Goal: Transaction & Acquisition: Purchase product/service

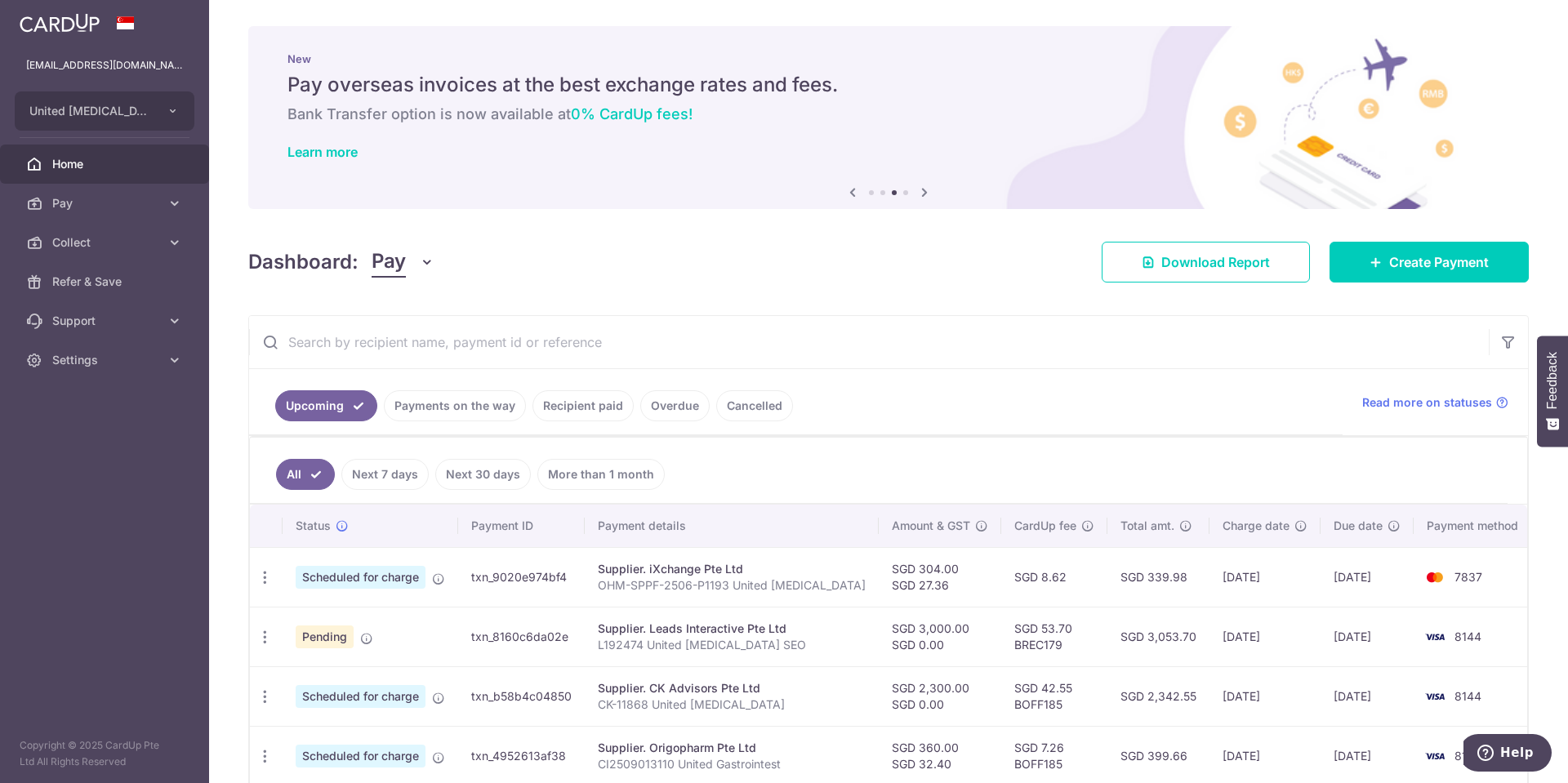
click at [846, 190] on icon at bounding box center [852, 192] width 20 height 21
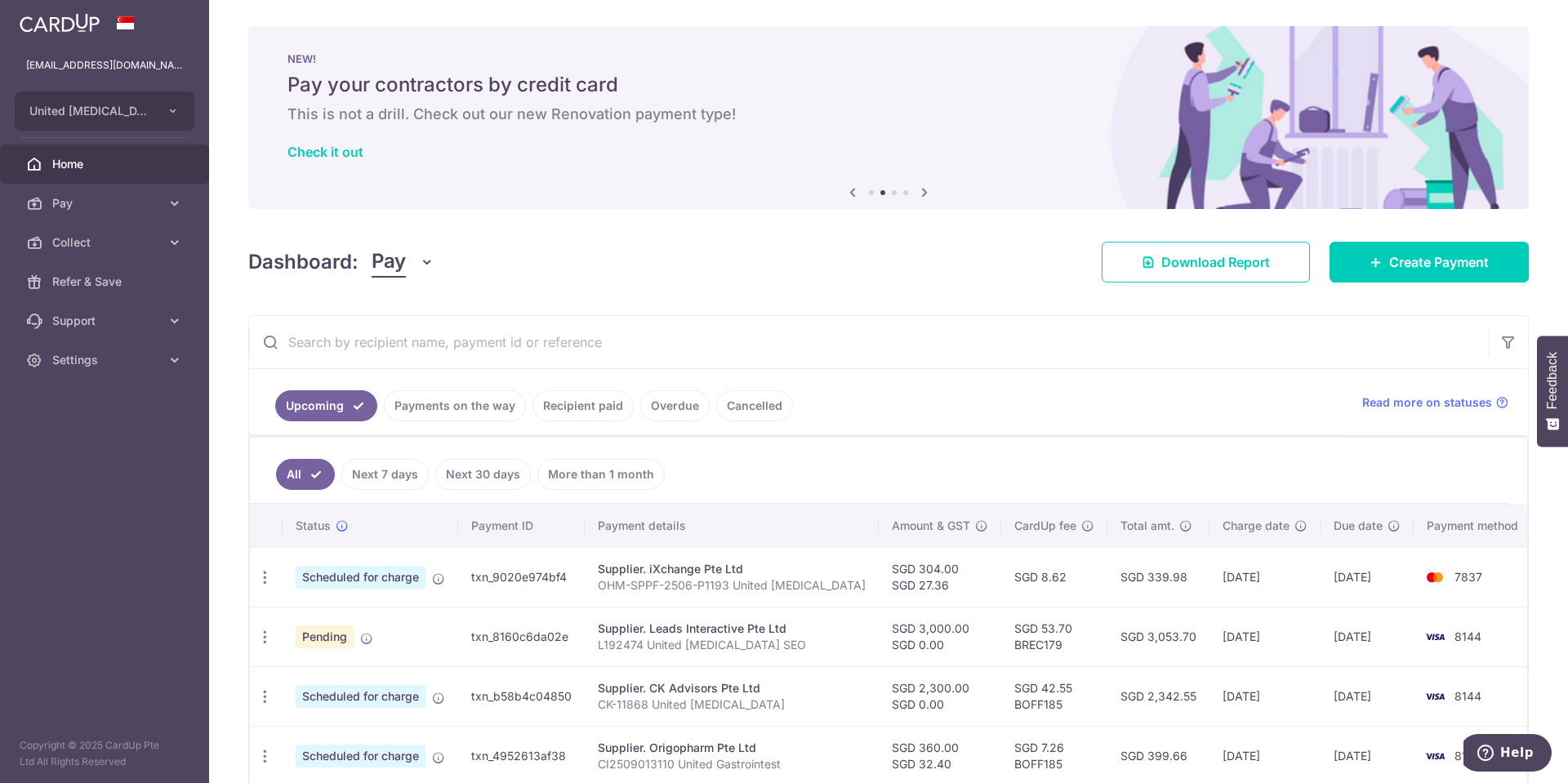
click at [846, 190] on icon at bounding box center [852, 192] width 20 height 21
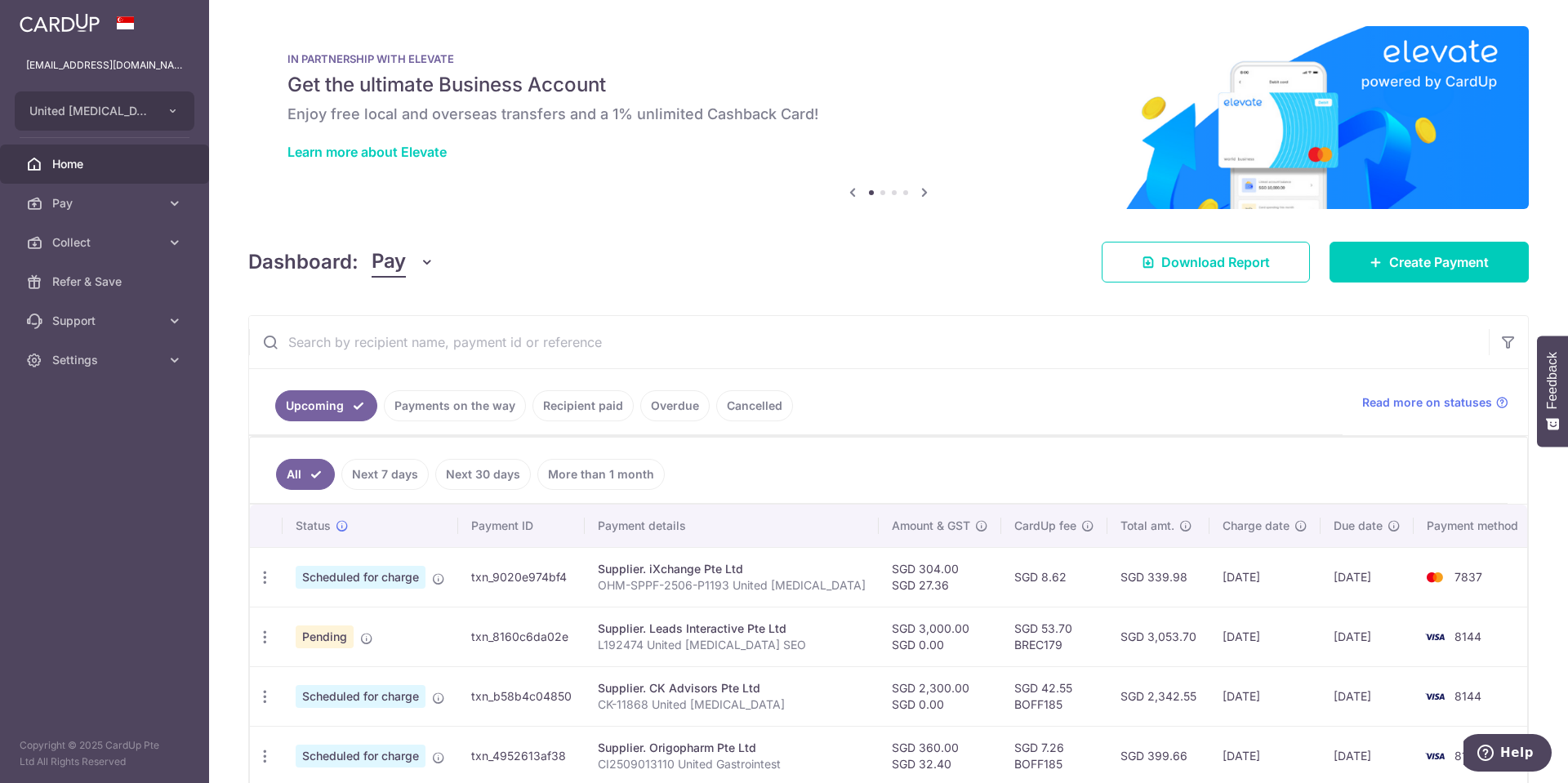
click at [846, 190] on icon at bounding box center [852, 192] width 20 height 21
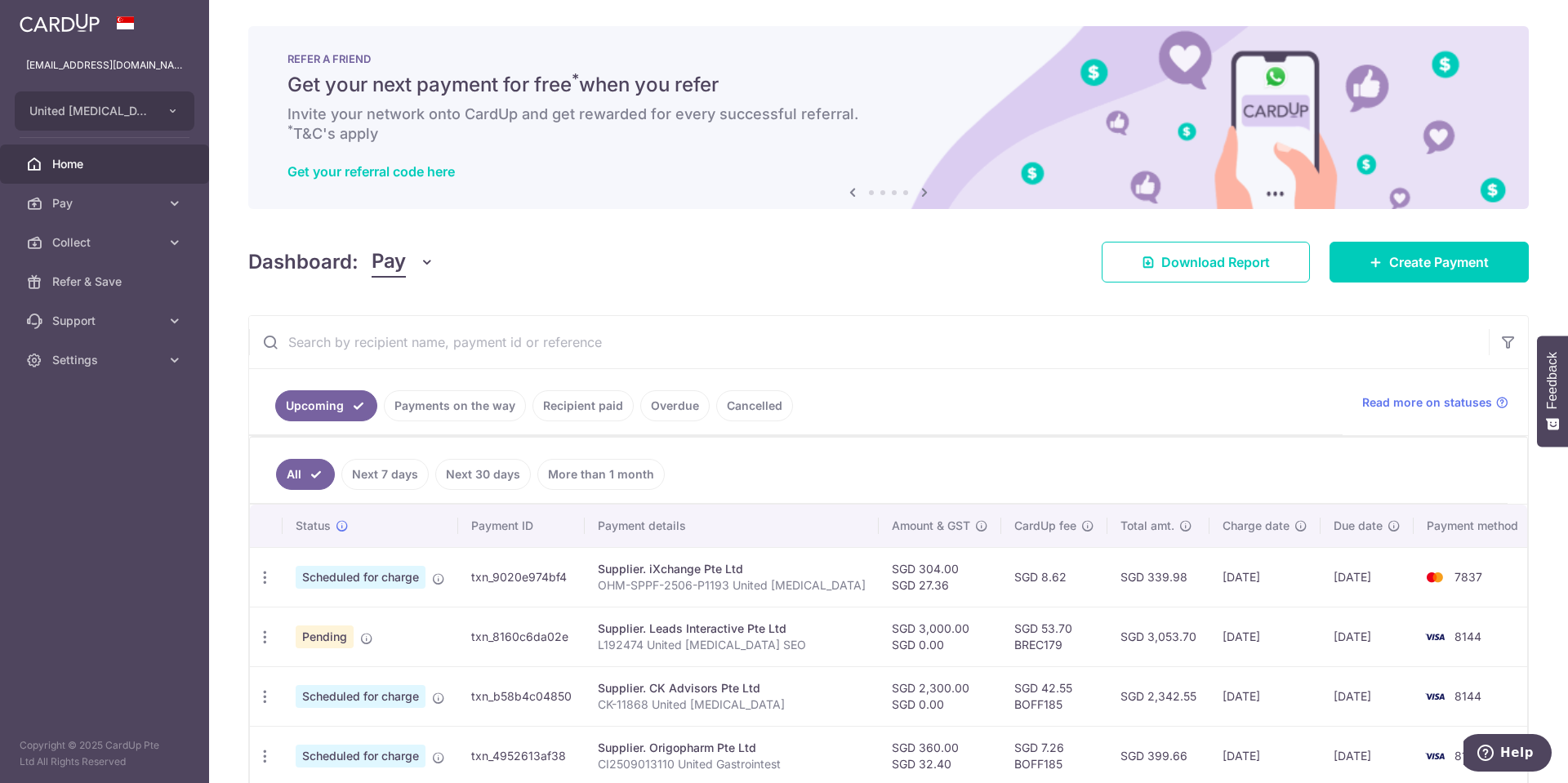
click at [848, 192] on icon at bounding box center [852, 192] width 20 height 21
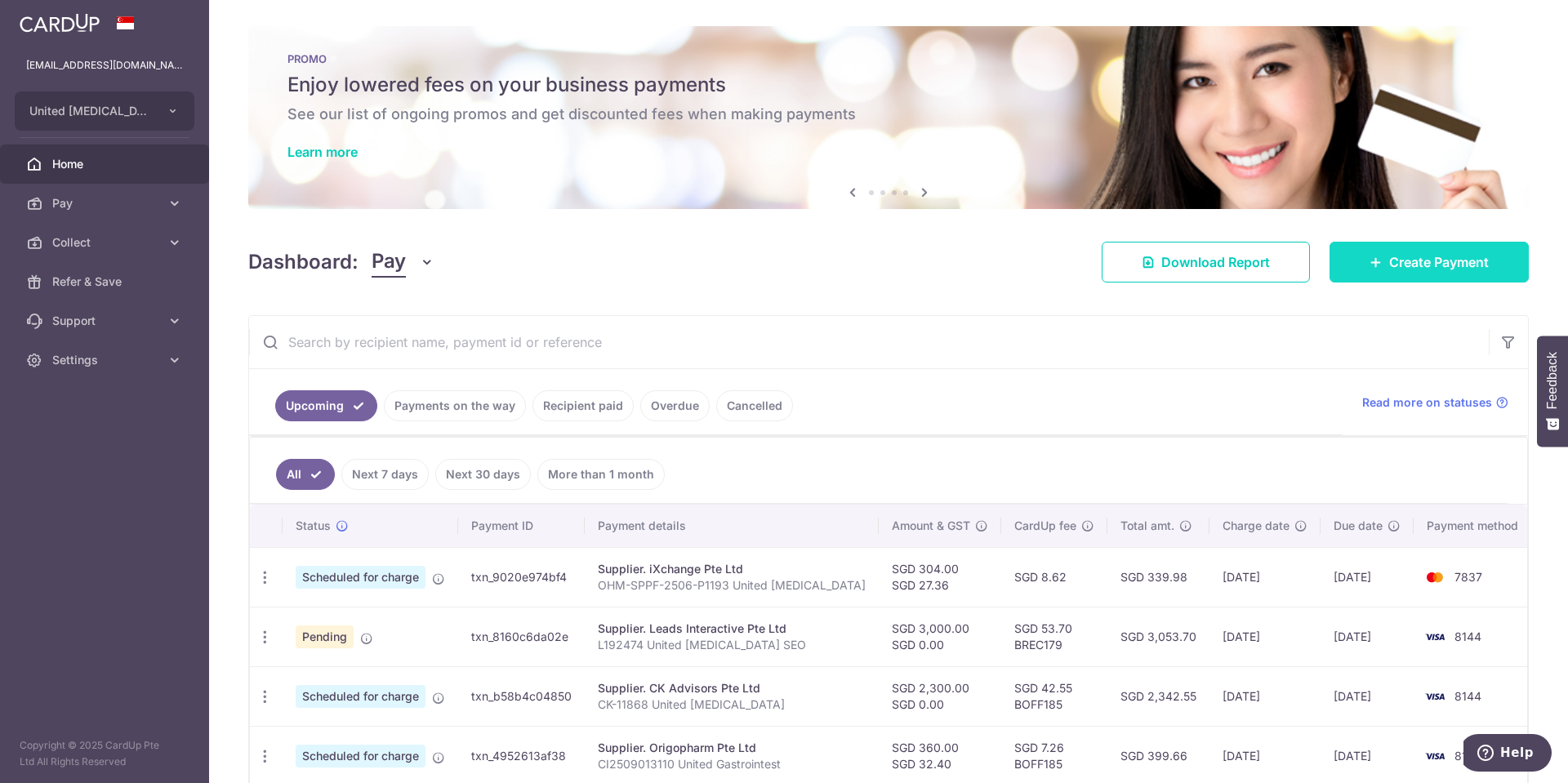
click at [1408, 275] on link "Create Payment" at bounding box center [1428, 261] width 199 height 41
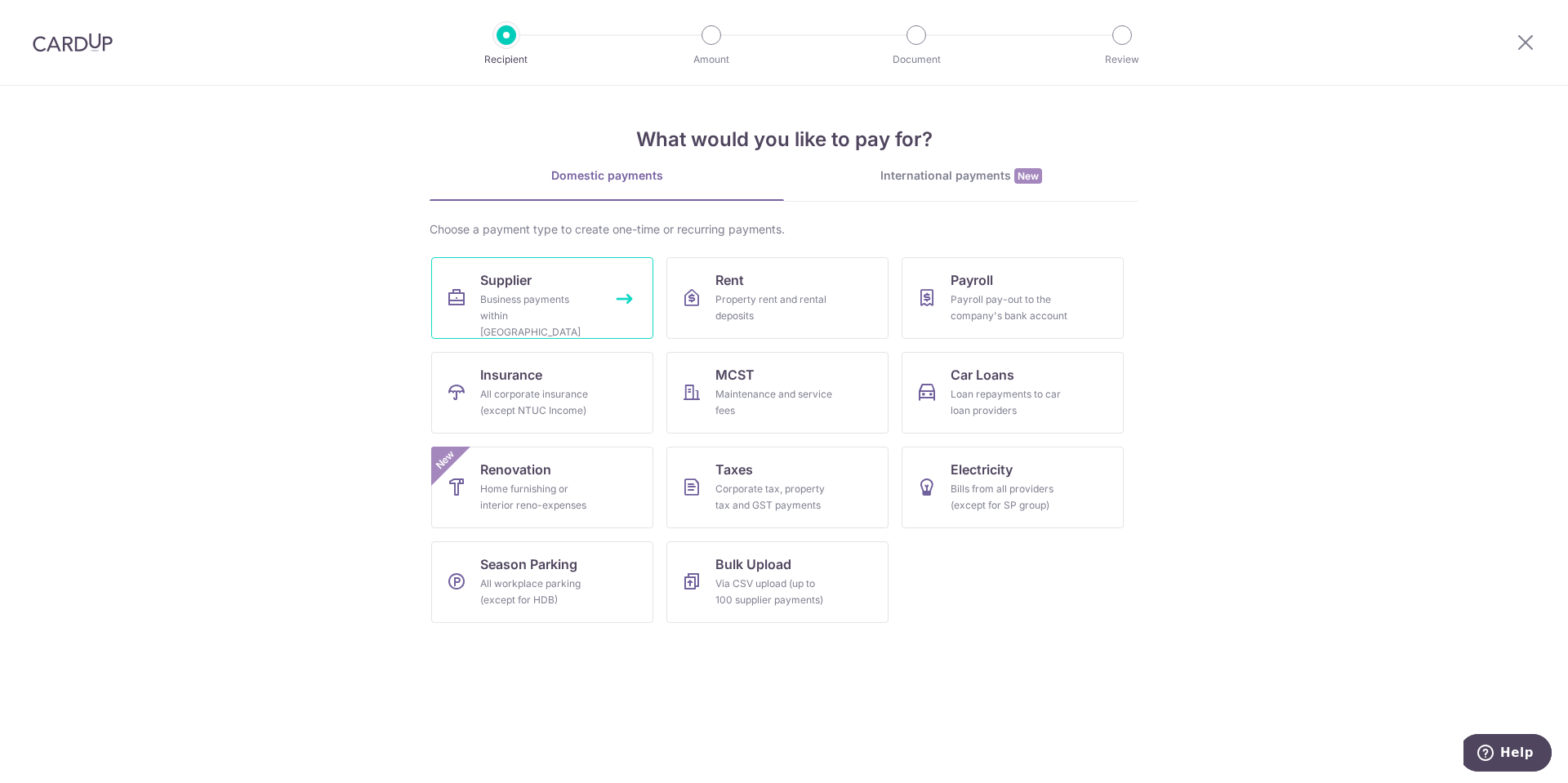
click at [499, 259] on link "Supplier Business payments within Singapore" at bounding box center [543, 298] width 223 height 82
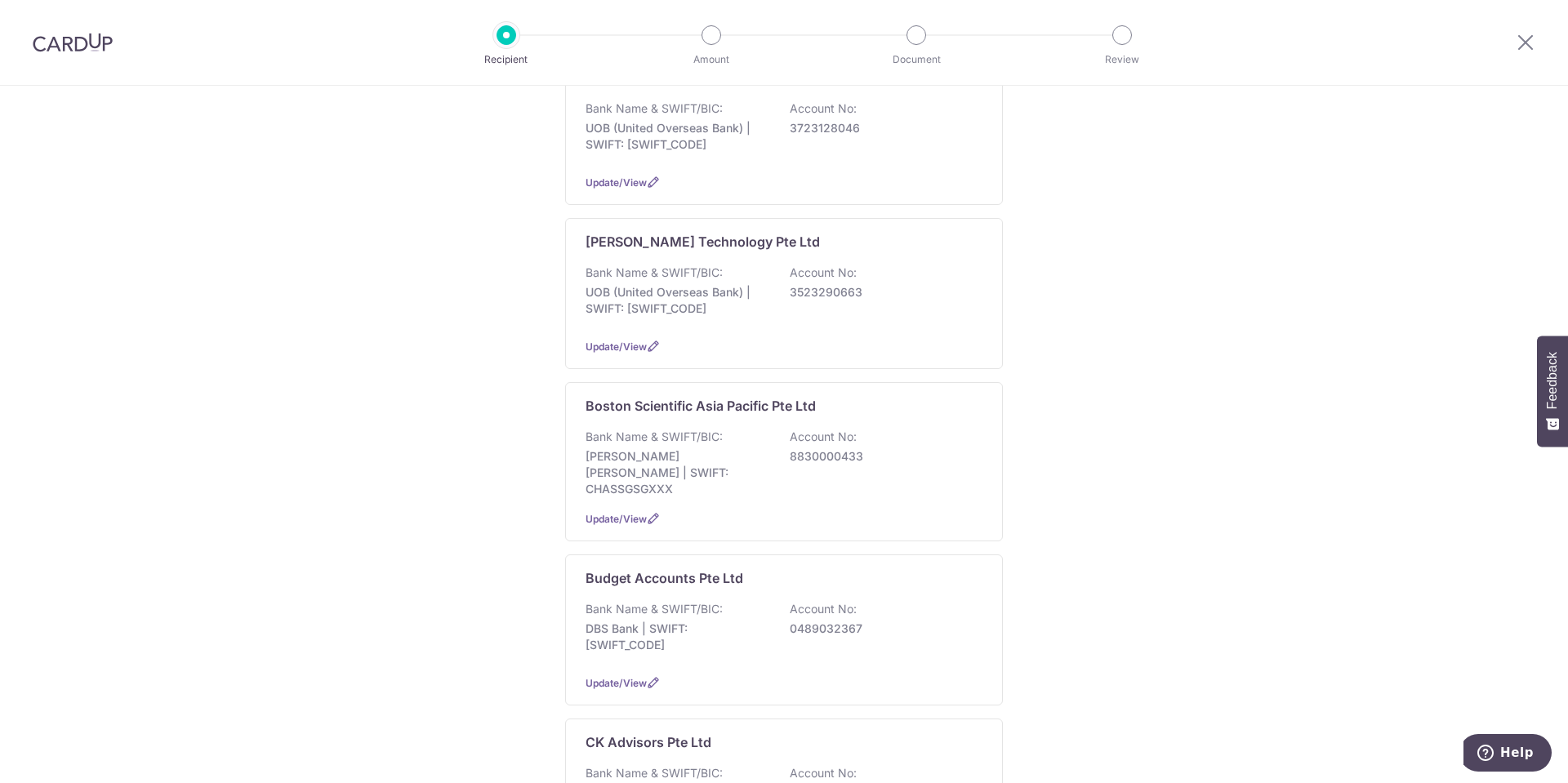
scroll to position [1633, 0]
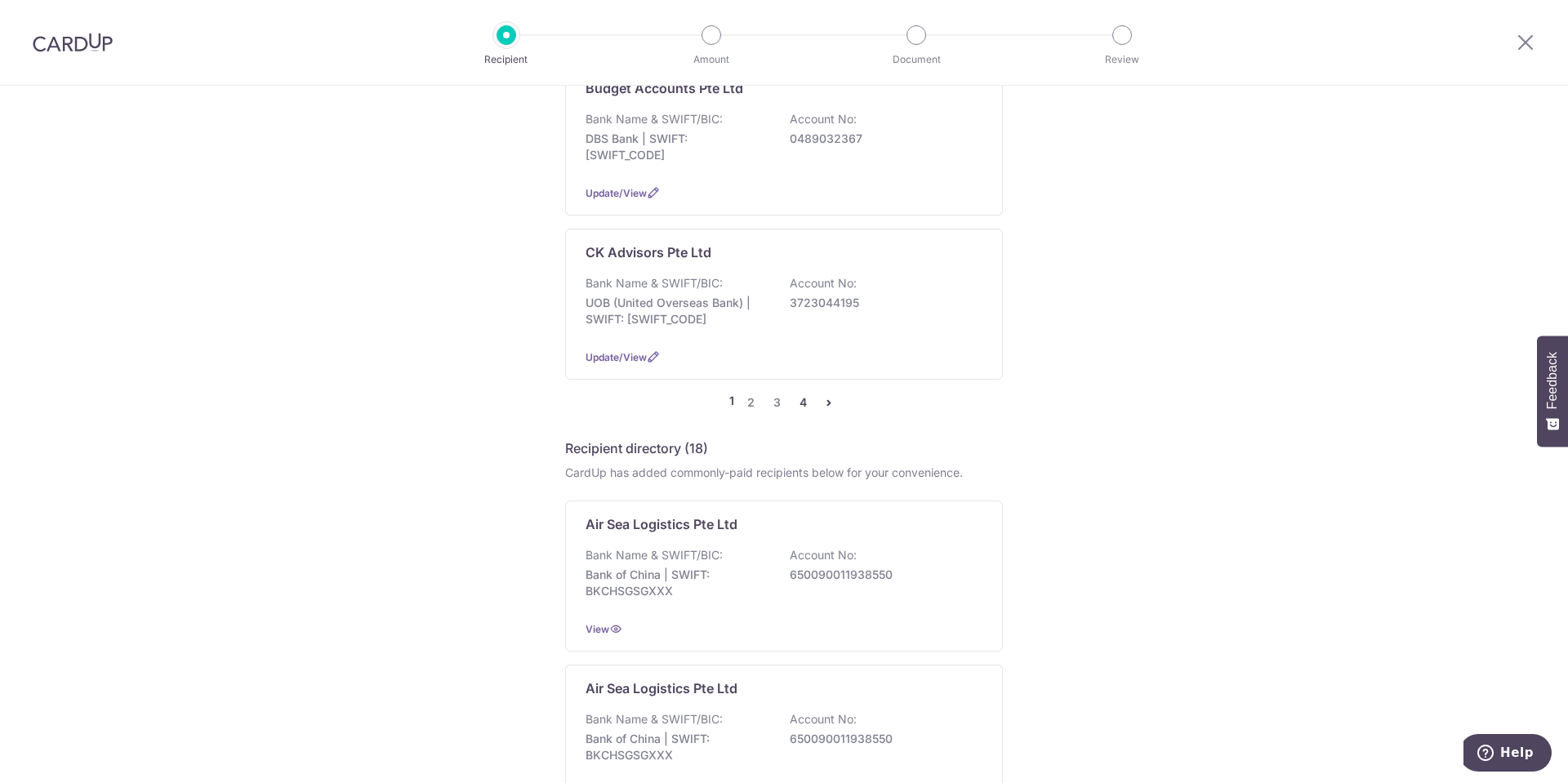
click at [802, 392] on link "4" at bounding box center [802, 402] width 20 height 20
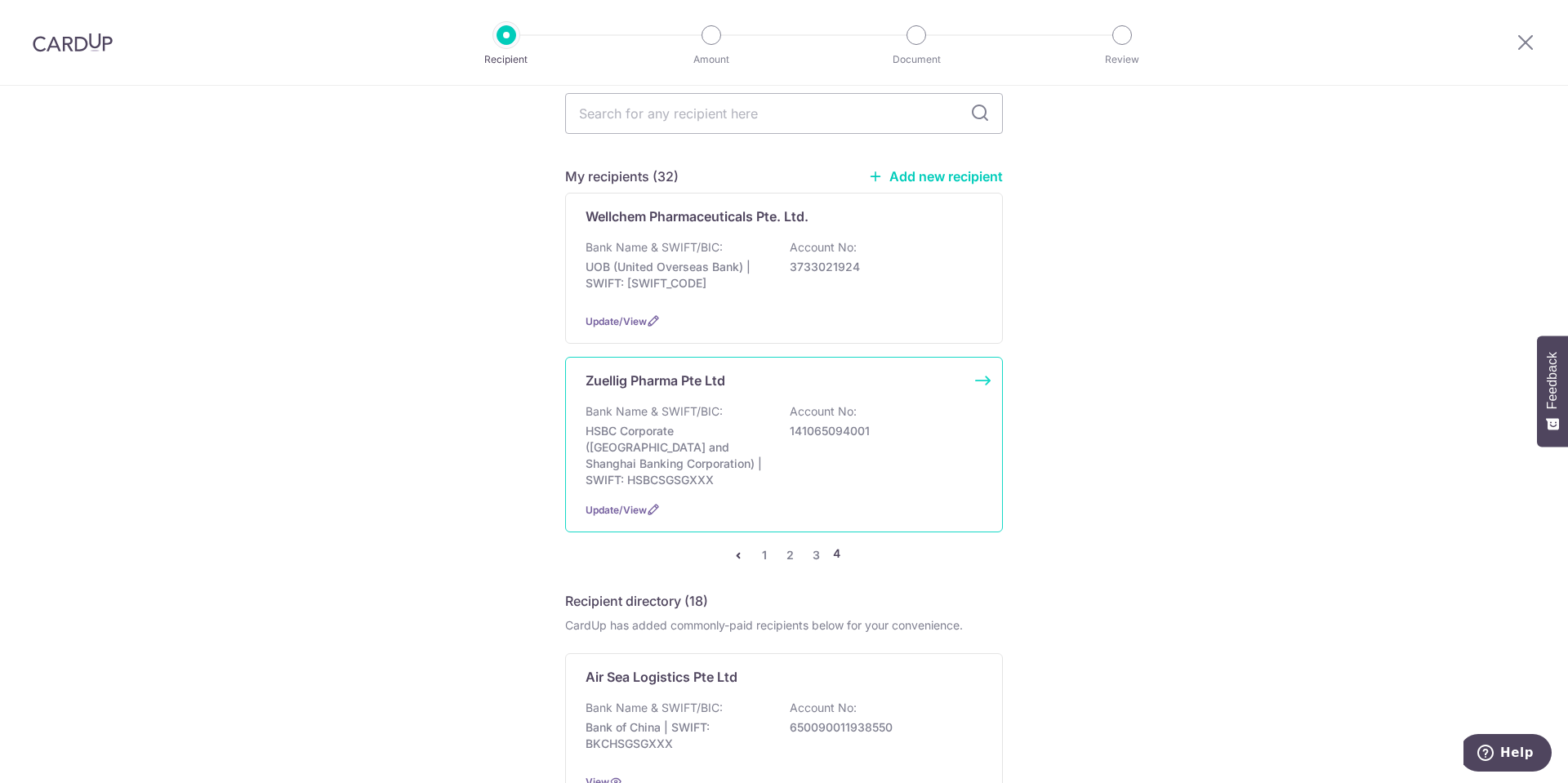
scroll to position [163, 0]
click at [871, 453] on div "Bank Name & SWIFT/BIC: HSBC Corporate (Hongkong and Shanghai Banking Corporatio…" at bounding box center [784, 449] width 397 height 85
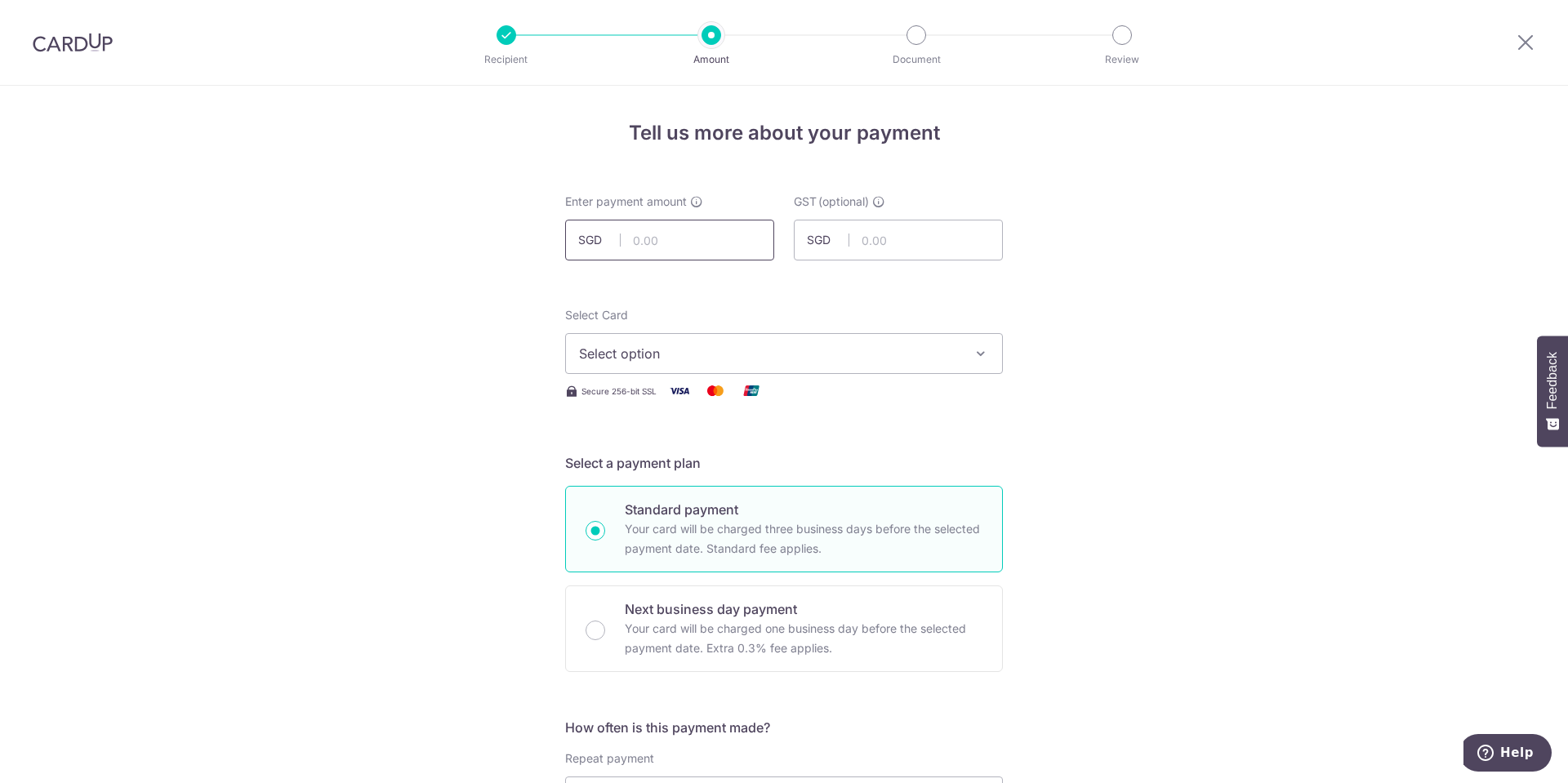
click at [721, 260] on input "text" at bounding box center [669, 240] width 209 height 41
type input "1,155.00"
type input "103.95"
click at [674, 360] on span "Select option" at bounding box center [768, 354] width 380 height 20
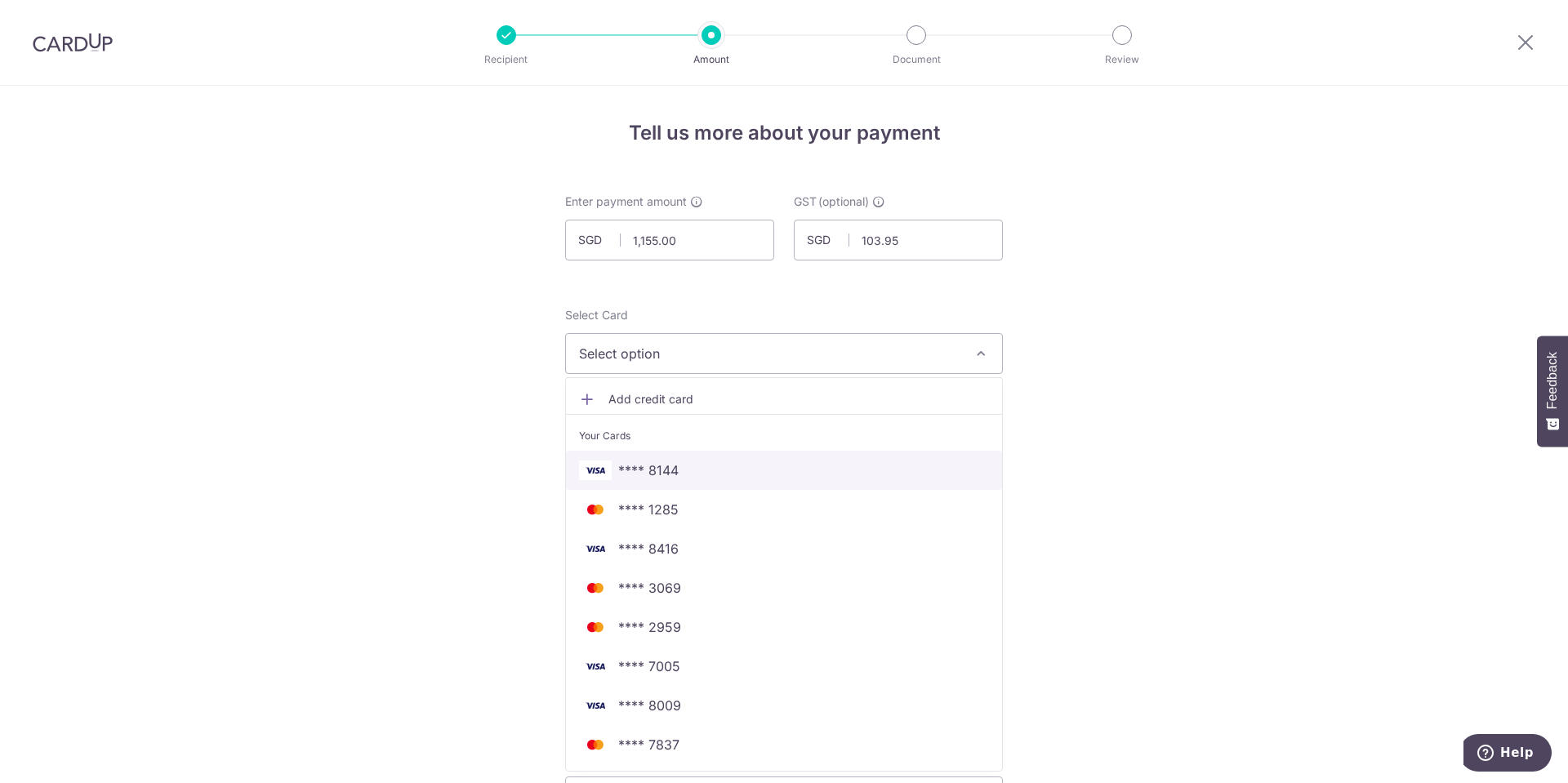
click at [655, 474] on span "**** 8144" at bounding box center [649, 470] width 60 height 20
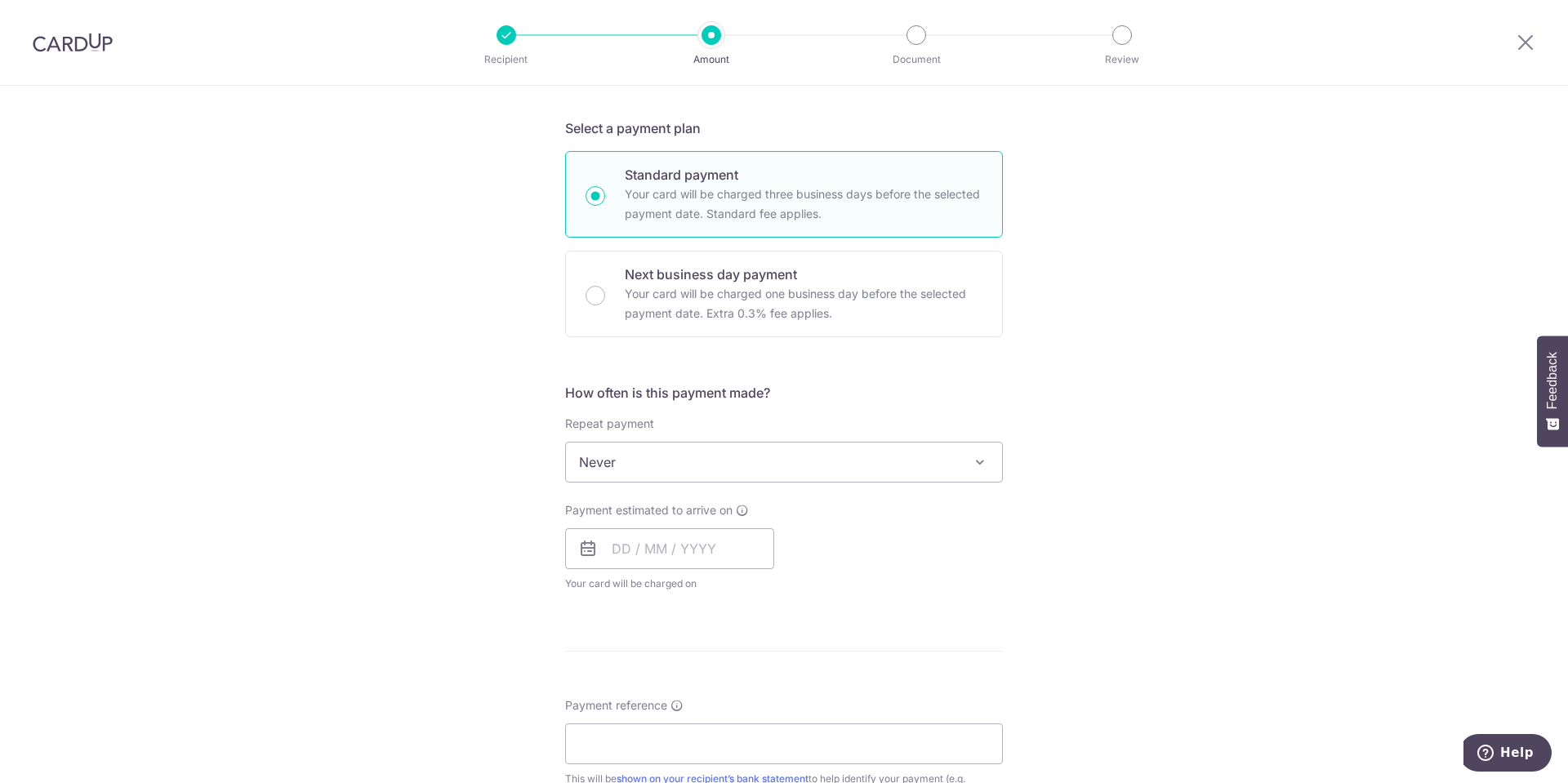
scroll to position [408, 0]
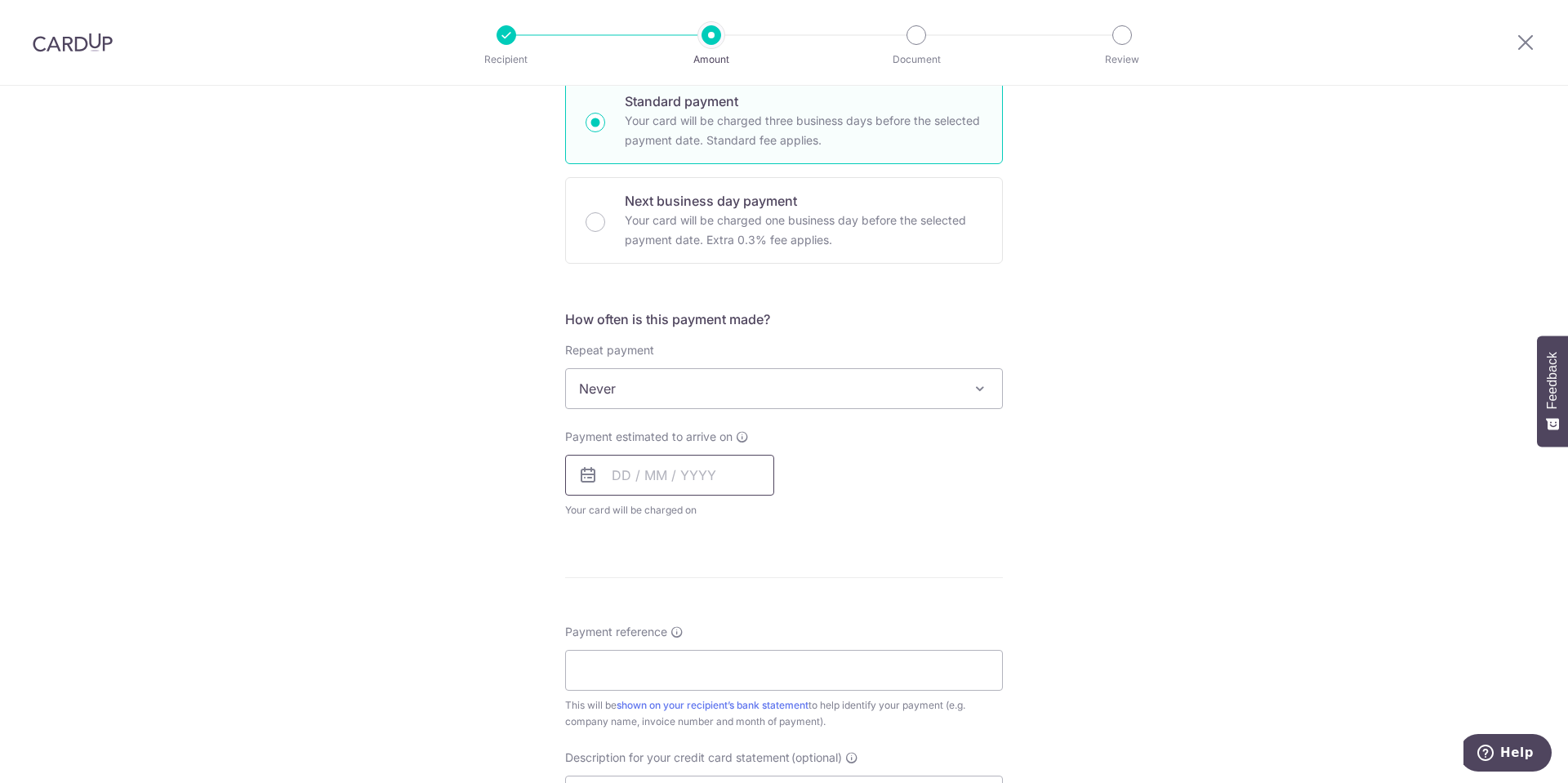
click at [684, 467] on input "text" at bounding box center [669, 474] width 209 height 41
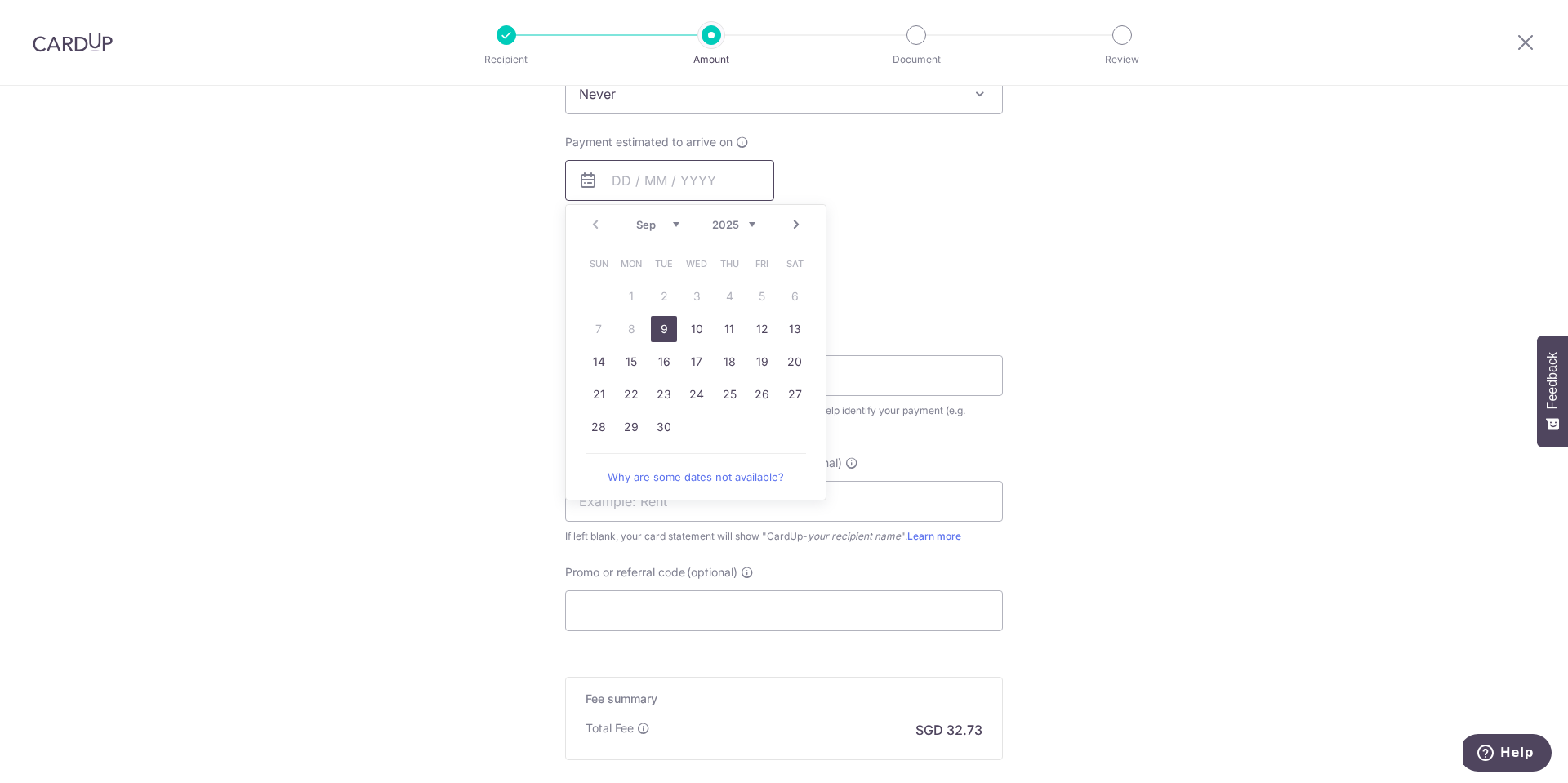
scroll to position [735, 0]
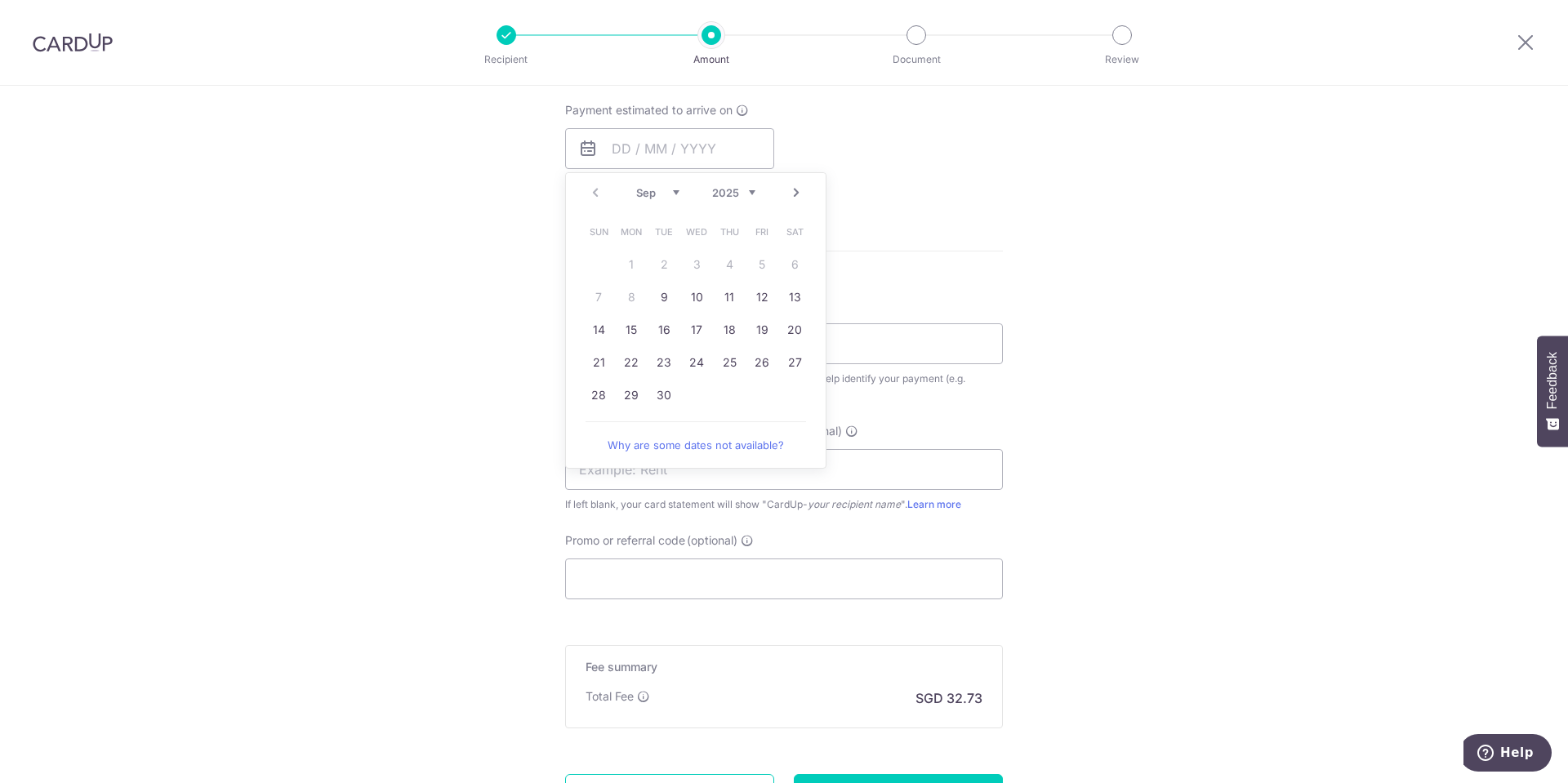
click at [802, 188] on div "Prev Next Sep Oct Nov Dec 2025 2026 2027 2028 2029 2030 2031 2032 2033 2034 2035" at bounding box center [695, 192] width 260 height 39
click at [796, 191] on link "Next" at bounding box center [796, 192] width 20 height 20
click at [721, 262] on link "2" at bounding box center [729, 265] width 26 height 26
type input "02/10/2025"
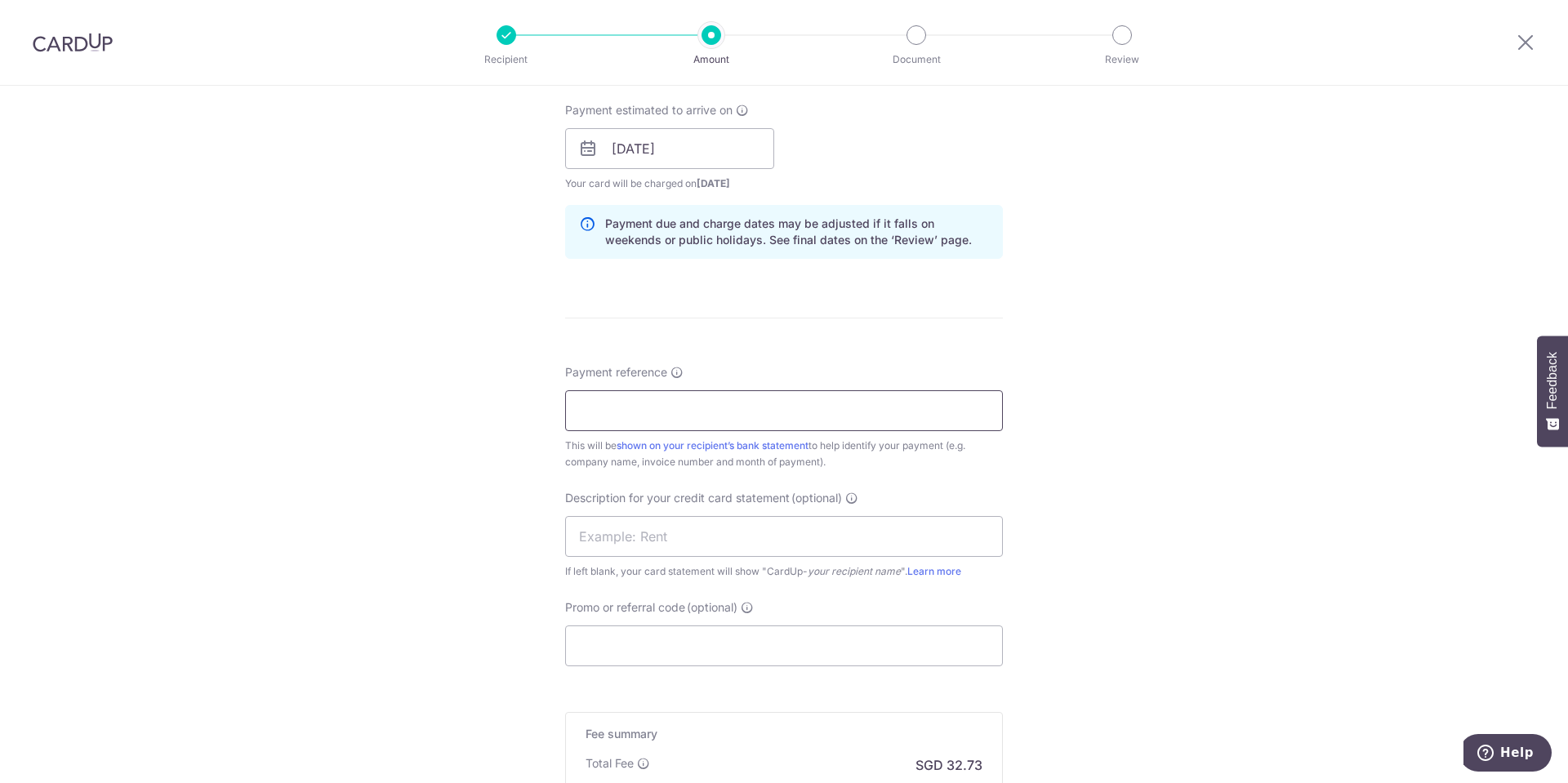
click at [706, 410] on input "Payment reference" at bounding box center [784, 410] width 438 height 41
type input "1087138115 United Gastrointestinal"
type input "Clinic CUp Zuel"
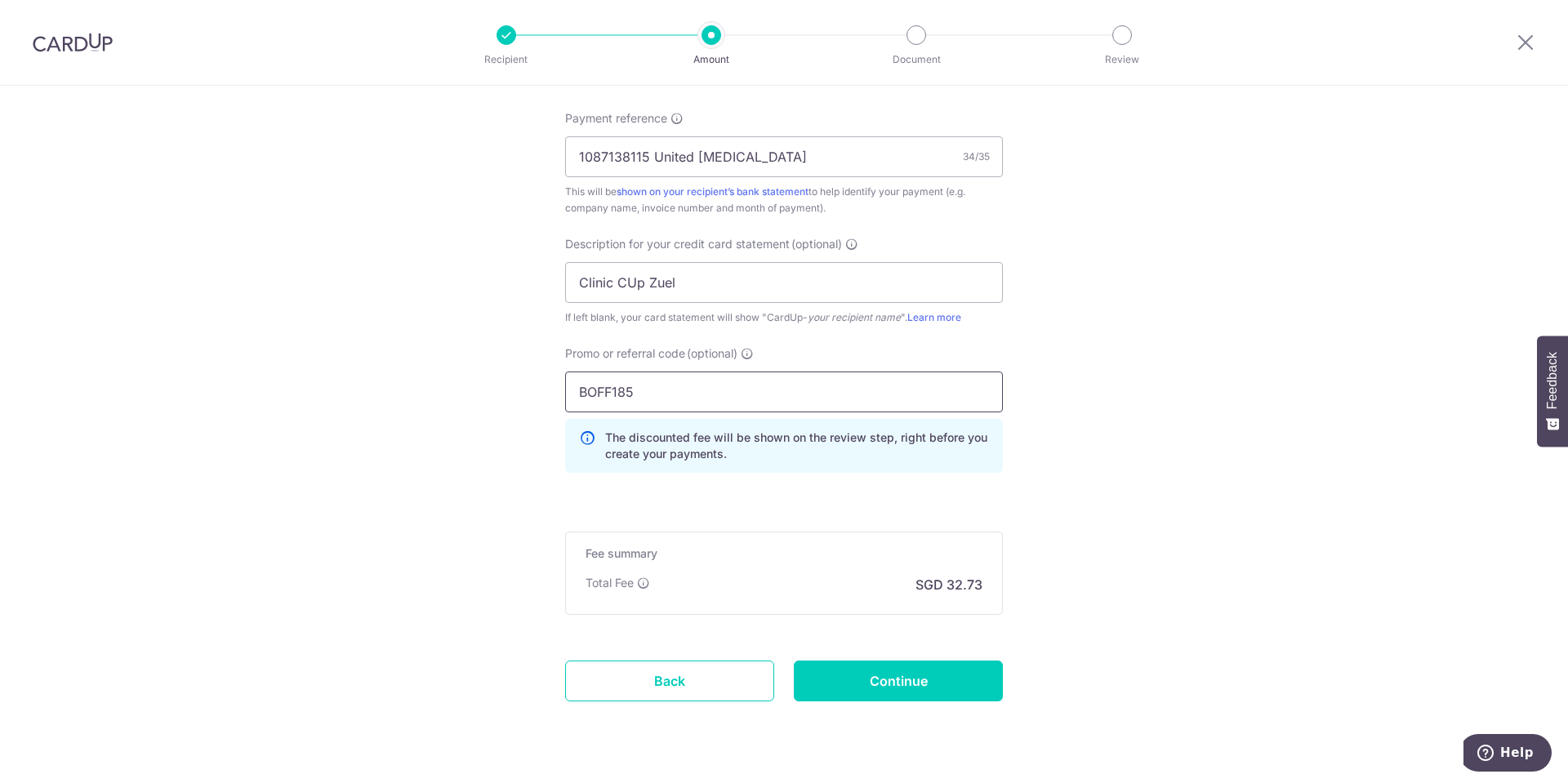
scroll to position [1030, 0]
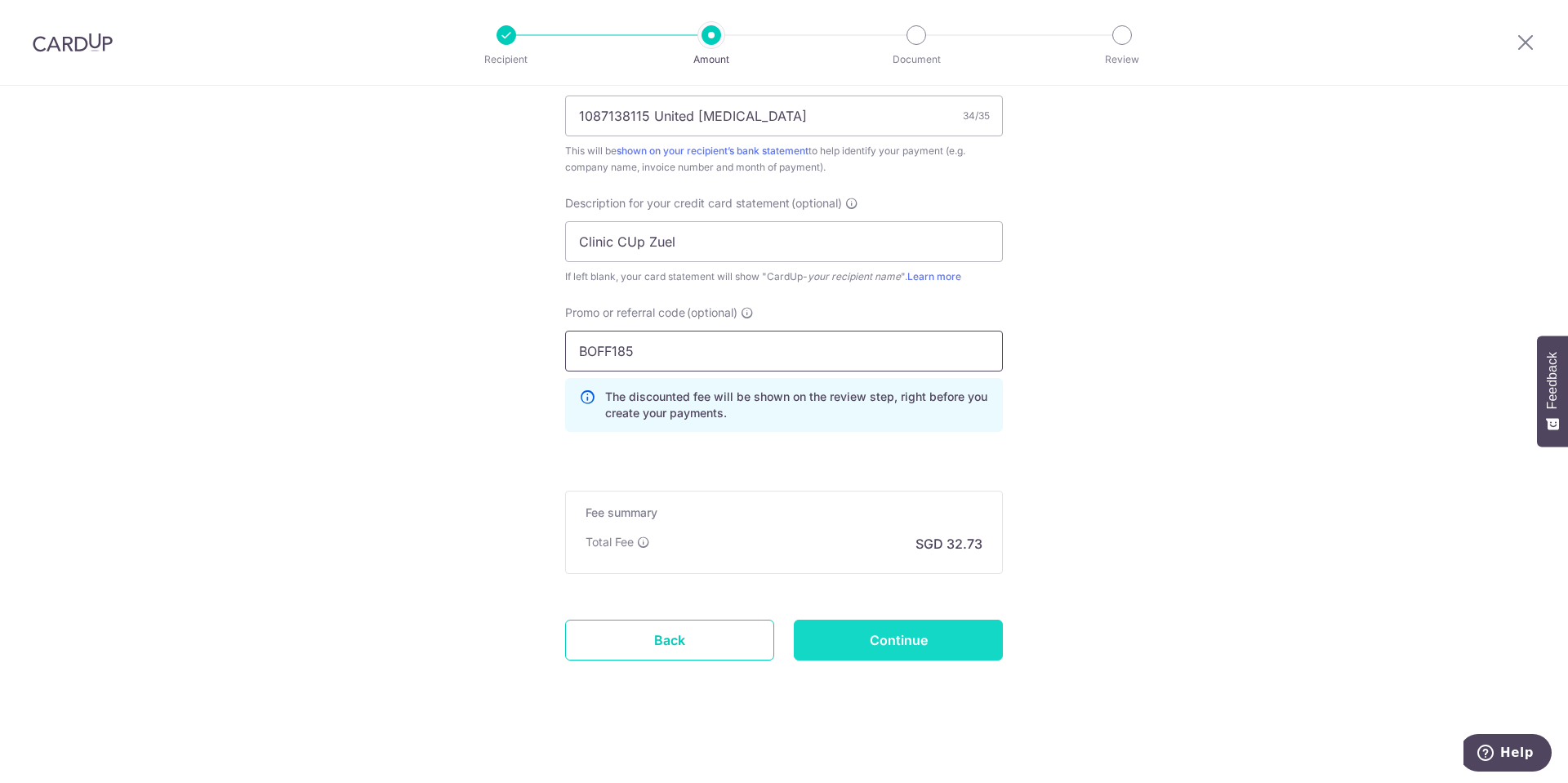
type input "BOFF185"
click at [913, 651] on input "Continue" at bounding box center [898, 640] width 209 height 41
type input "Create Schedule"
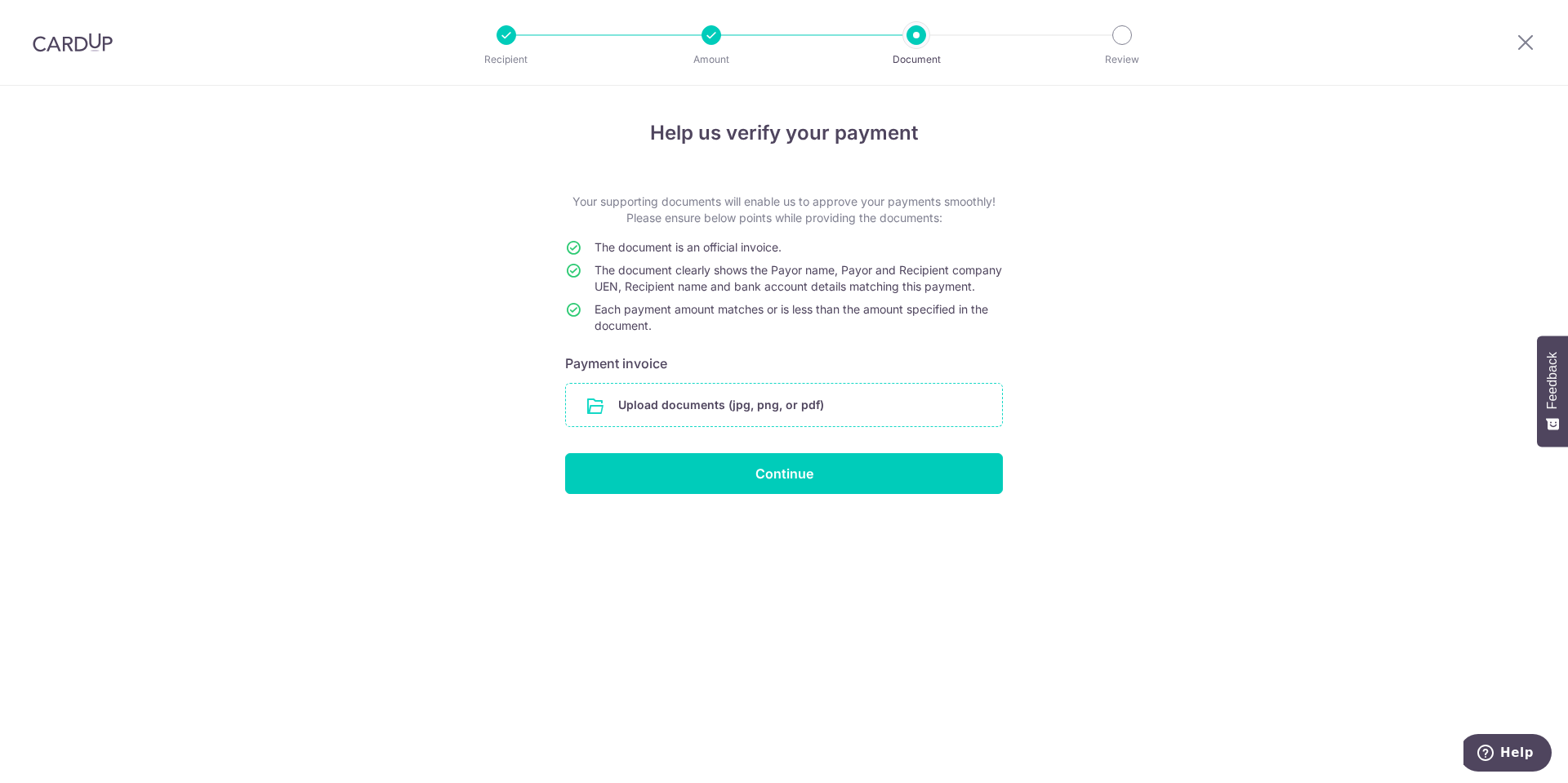
click at [775, 422] on input "file" at bounding box center [784, 404] width 436 height 42
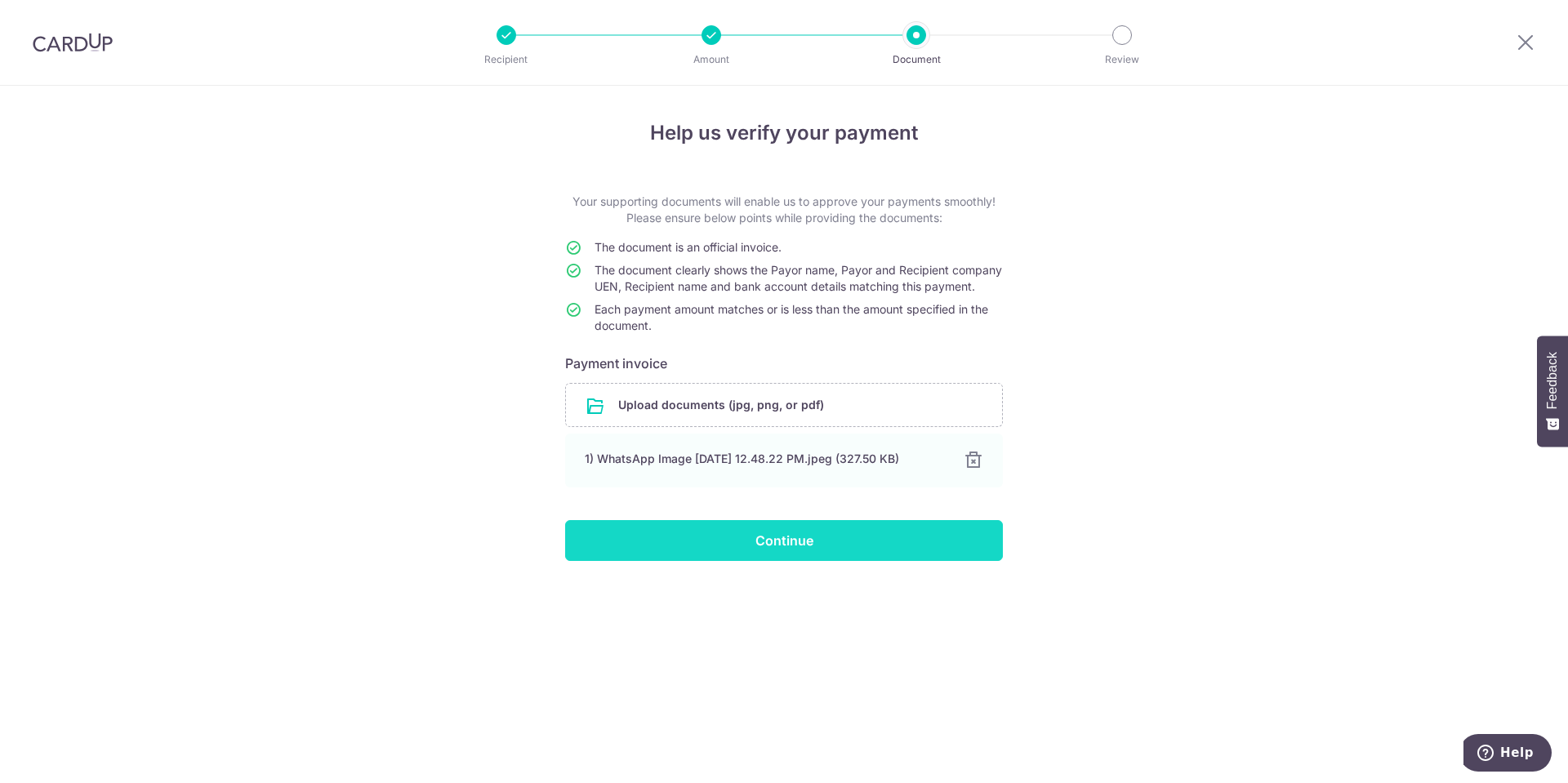
click at [803, 561] on input "Continue" at bounding box center [784, 540] width 438 height 41
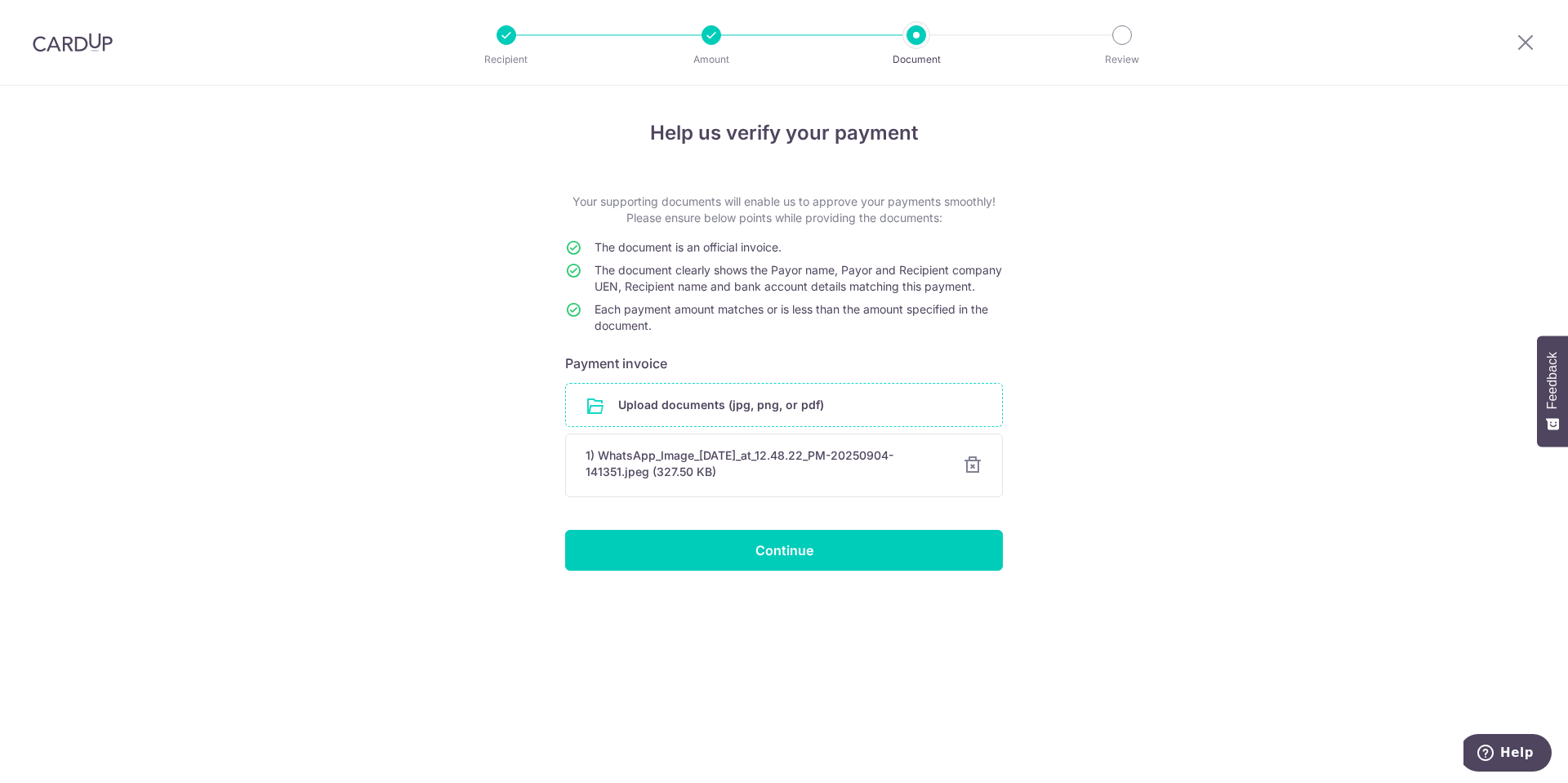
click at [743, 417] on input "file" at bounding box center [784, 404] width 436 height 42
click at [667, 422] on input "file" at bounding box center [784, 404] width 436 height 42
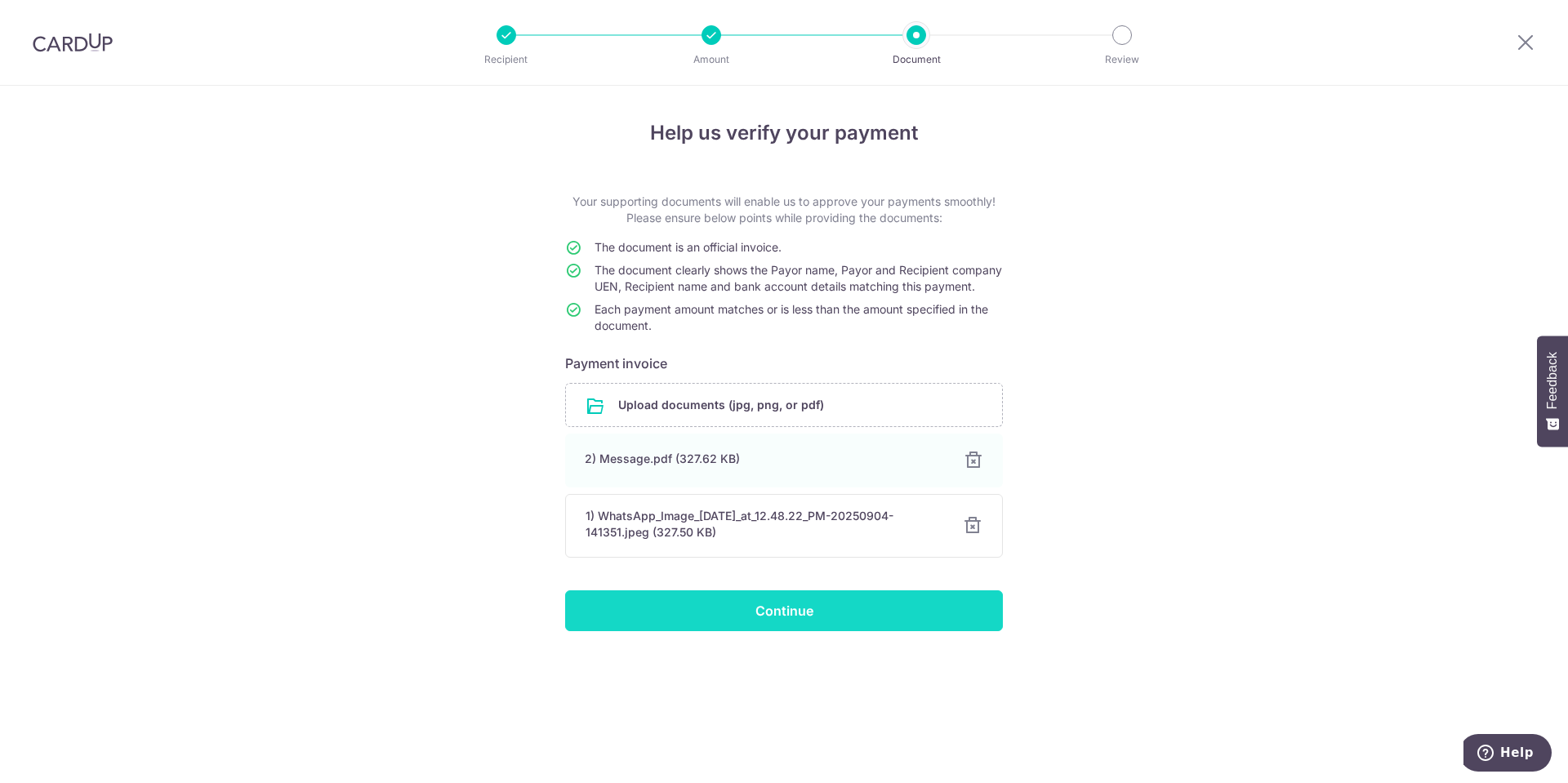
click at [798, 631] on input "Continue" at bounding box center [784, 611] width 438 height 41
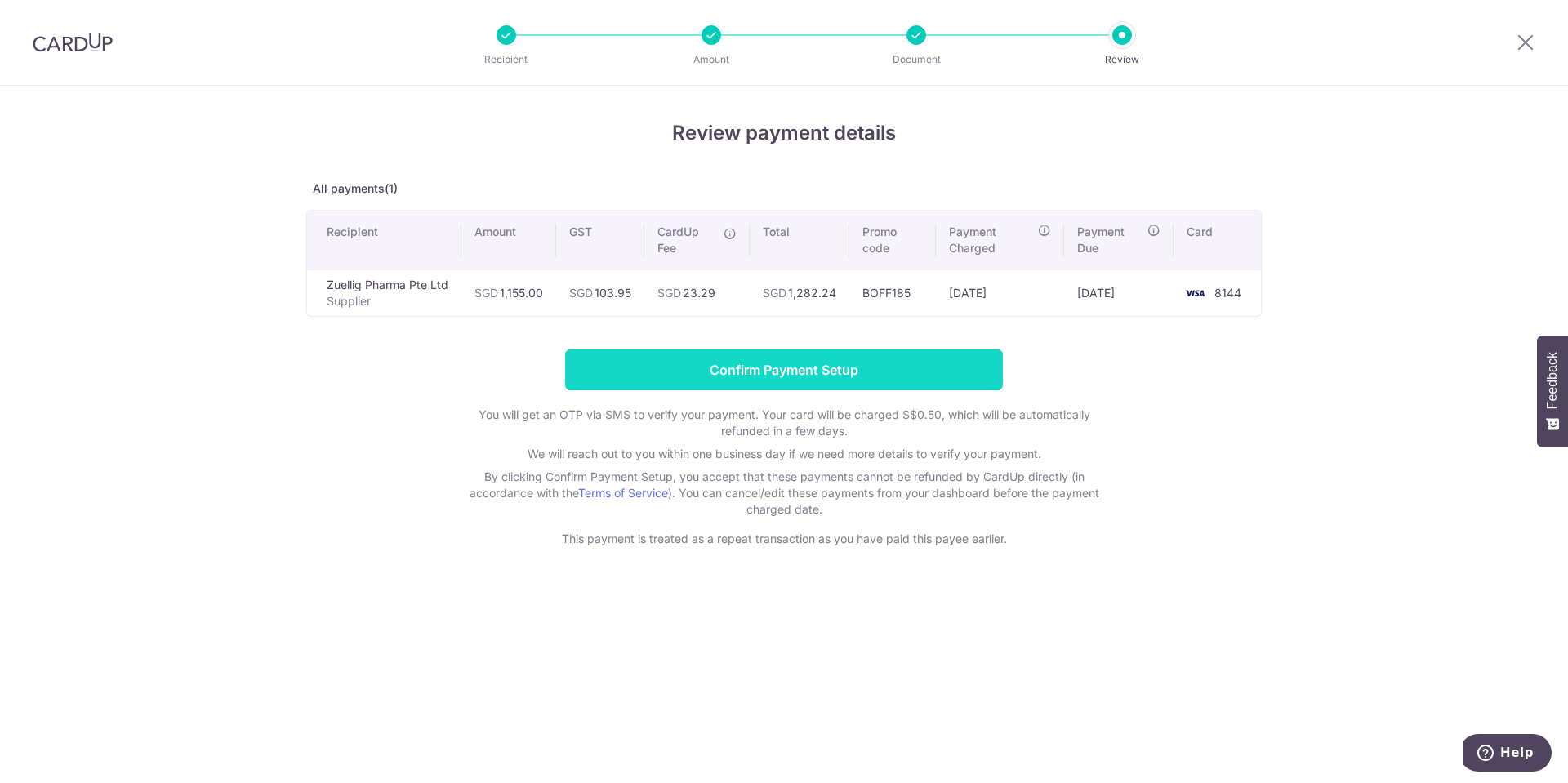
click at [925, 366] on input "Confirm Payment Setup" at bounding box center [784, 369] width 438 height 41
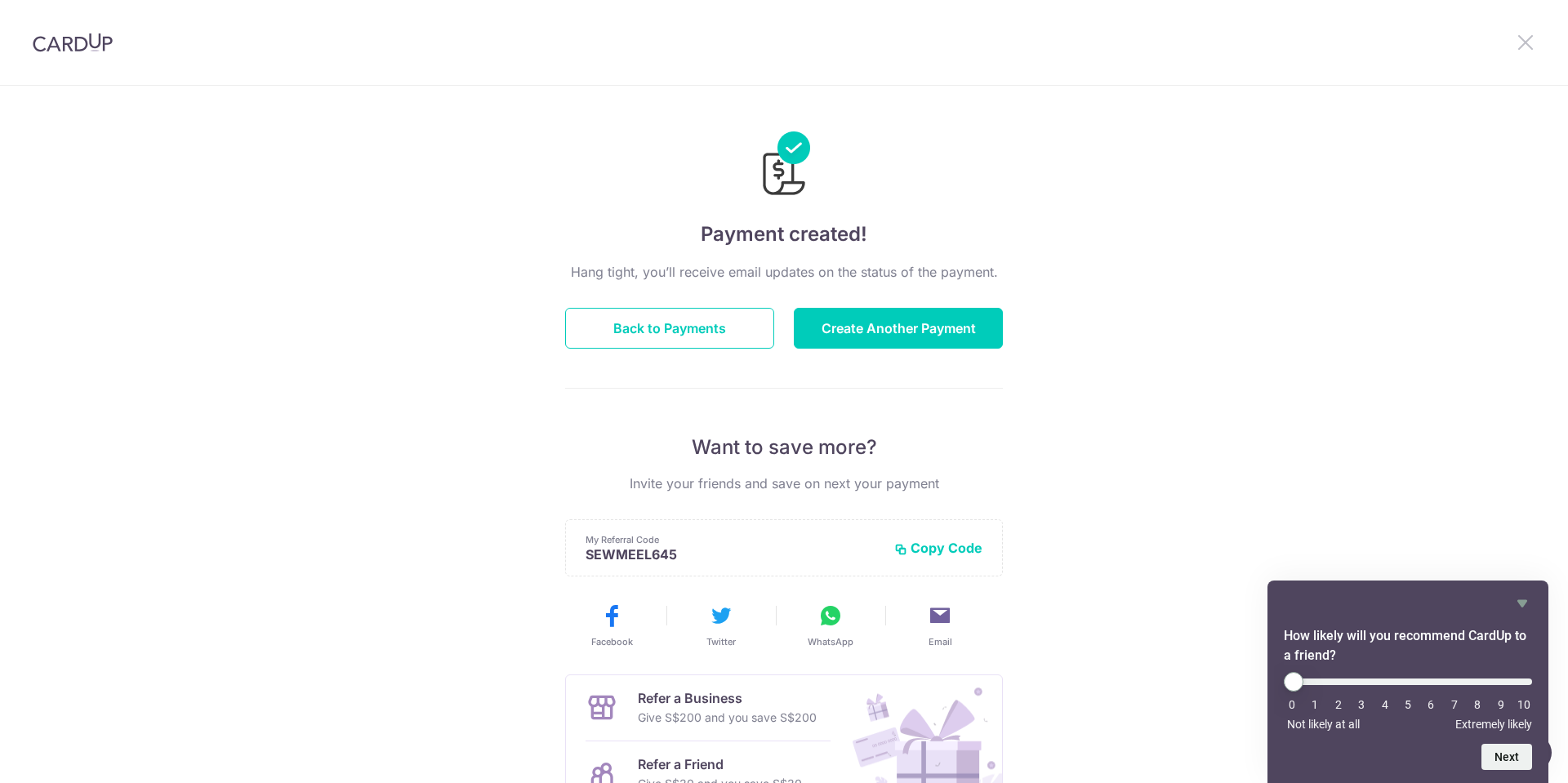
click at [1529, 42] on icon at bounding box center [1525, 42] width 20 height 21
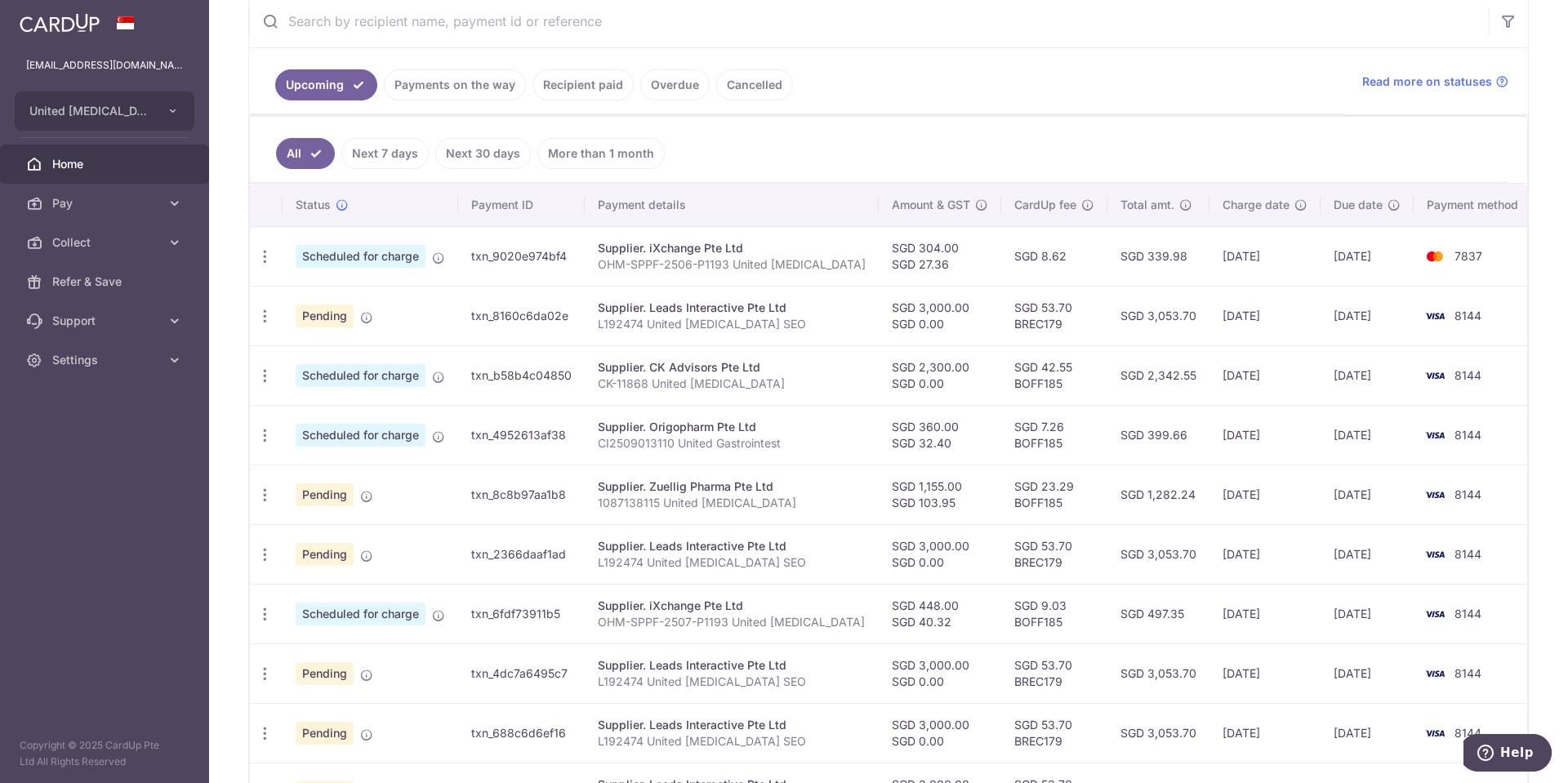
scroll to position [421, 0]
